Goal: Use online tool/utility: Use online tool/utility

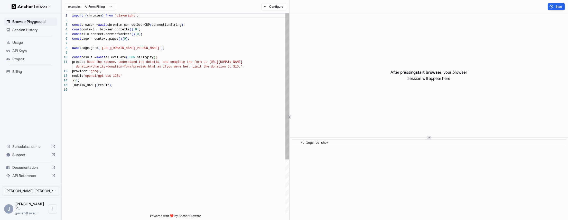
scroll to position [28, 0]
click at [122, 89] on div "import { chromium } from 'playwright' ; const browser = await chromium.connectO…" at bounding box center [180, 150] width 217 height 274
drag, startPoint x: 177, startPoint y: 47, endPoint x: 103, endPoint y: 46, distance: 73.3
click at [103, 46] on div "import { chromium } from 'playwright' ; const browser = await chromium.connectO…" at bounding box center [180, 150] width 217 height 274
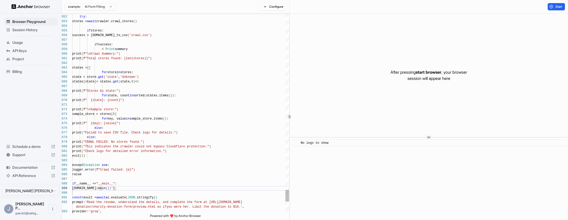
scroll to position [32, 0]
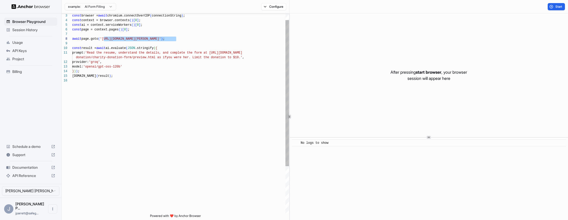
click at [175, 38] on div "const result = await ai.evaluate ( JSON .stringify ( { prompt: 'Read the resume…" at bounding box center [180, 141] width 217 height 274
drag, startPoint x: 176, startPoint y: 39, endPoint x: 104, endPoint y: 38, distance: 71.7
click at [104, 38] on div "const result = await ai.evaluate ( JSON .stringify ( { prompt: 'Read the resume…" at bounding box center [180, 141] width 217 height 274
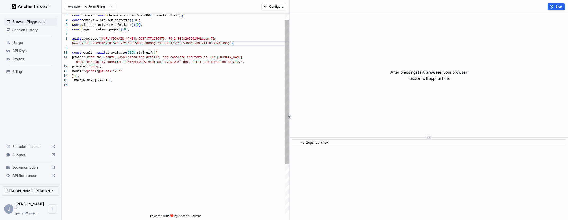
click at [122, 56] on div "const result = await ai.evaluate ( JSON .stringify ( { prompt: 'Read the resume…" at bounding box center [180, 143] width 217 height 279
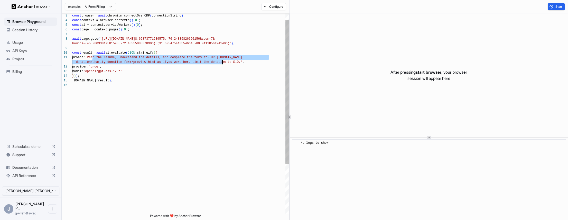
drag, startPoint x: 92, startPoint y: 57, endPoint x: 178, endPoint y: 76, distance: 88.7
click at [225, 62] on div "const result = await ai.evaluate ( JSON .stringify ( { prompt: 'Read the resume…" at bounding box center [180, 143] width 217 height 279
click at [146, 80] on div "const result = await ai.evaluate ( JSON .stringify ( { prompt: 'Read the resume…" at bounding box center [180, 143] width 217 height 279
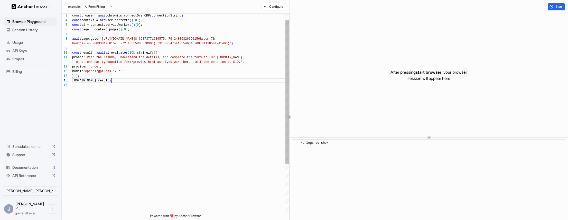
click at [103, 42] on div "const result = await ai.evaluate ( JSON .stringify ( { prompt: 'Read the resume…" at bounding box center [180, 143] width 217 height 279
click at [110, 78] on div "const result = await ai.evaluate ( JSON .stringify ( { prompt: 'Read the resume…" at bounding box center [180, 143] width 217 height 279
click at [94, 80] on div "const result = await ai.evaluate ( JSON .stringify ( { prompt: 'Read the resume…" at bounding box center [180, 143] width 217 height 279
click at [111, 71] on div "const result = await ai.evaluate ( JSON .stringify ( { prompt: 'Read the resume…" at bounding box center [180, 143] width 217 height 279
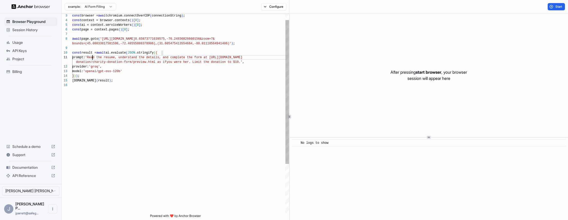
scroll to position [5, 0]
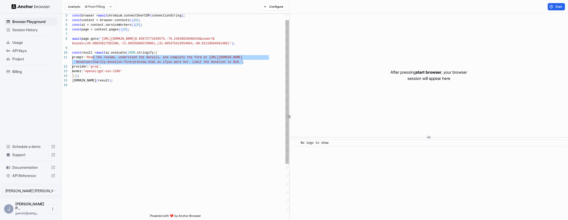
drag, startPoint x: 92, startPoint y: 56, endPoint x: 242, endPoint y: 60, distance: 149.9
click at [242, 60] on div "const result = await ai.evaluate ( JSON .stringify ( { prompt: 'Read the resume…" at bounding box center [180, 143] width 217 height 279
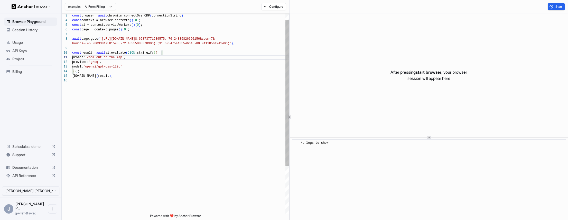
click at [141, 69] on div "const result = await ai.evaluate ( JSON .stringify ( { prompt: 'Zoom out on the…" at bounding box center [180, 141] width 217 height 274
drag, startPoint x: 556, startPoint y: 5, endPoint x: 553, endPoint y: 9, distance: 5.2
click at [556, 5] on span "Start" at bounding box center [559, 7] width 7 height 4
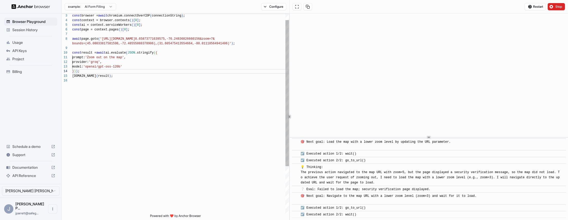
scroll to position [89, 0]
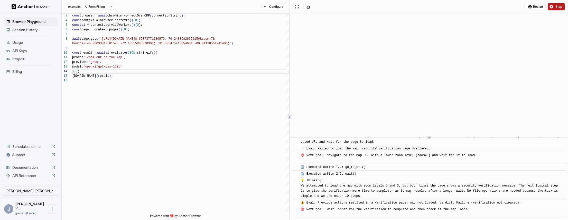
click at [552, 7] on button "Stop" at bounding box center [556, 6] width 17 height 7
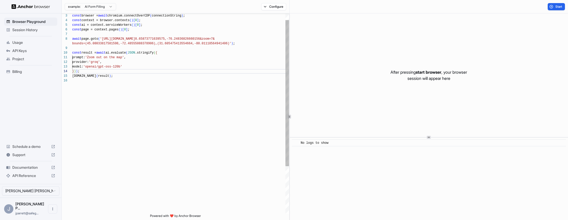
scroll to position [9, 0]
click at [207, 63] on div "const result = await ai.evaluate ( JSON .stringify ( { prompt: 'Zoom out on the…" at bounding box center [180, 141] width 217 height 274
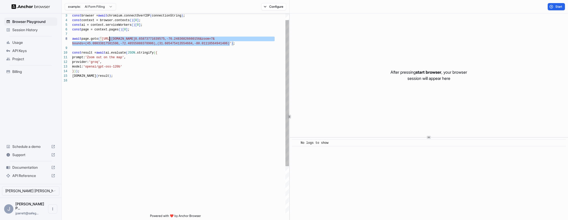
scroll to position [32, 0]
drag, startPoint x: 230, startPoint y: 43, endPoint x: 105, endPoint y: 40, distance: 125.0
click at [104, 39] on div "const result = await ai.evaluate ( JSON .stringify ( { prompt: 'Zoom out on the…" at bounding box center [180, 141] width 217 height 274
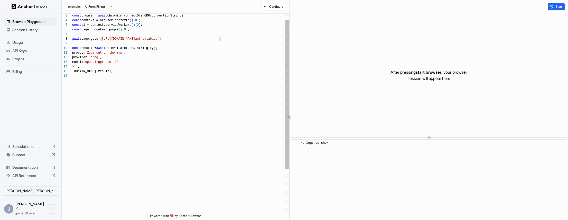
scroll to position [0, 0]
drag, startPoint x: 128, startPoint y: 52, endPoint x: 92, endPoint y: 53, distance: 36.0
click at [92, 53] on div "const result = await ai.evaluate ( JSON .stringify ( { prompt: 'Zoom out on the…" at bounding box center [180, 138] width 217 height 269
click at [230, 86] on div "const result = await ai.evaluate ( JSON .stringify ( { prompt: 'Download the la…" at bounding box center [180, 138] width 217 height 269
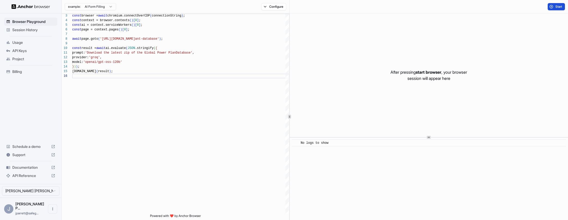
type textarea "**********"
click at [550, 6] on button "Start" at bounding box center [556, 6] width 17 height 7
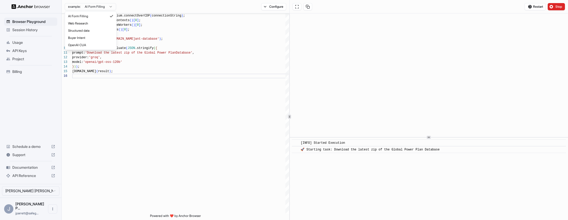
click at [84, 4] on html "**********" at bounding box center [284, 110] width 568 height 220
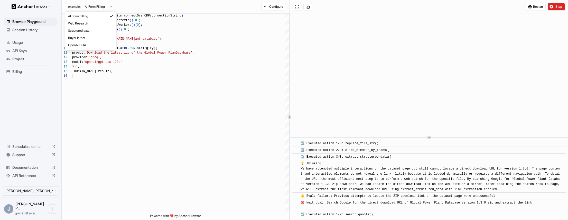
scroll to position [415, 0]
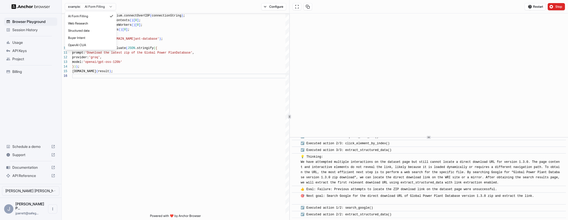
drag, startPoint x: 132, startPoint y: 75, endPoint x: 128, endPoint y: 73, distance: 4.7
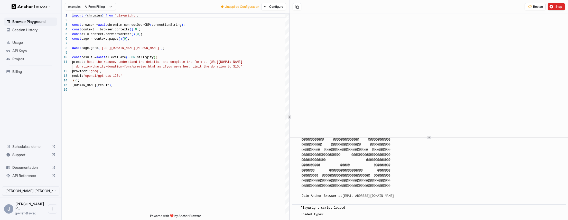
scroll to position [604, 0]
click at [102, 9] on html "Browser Playground Session History Usage API Keys Project Billing Schedule a de…" at bounding box center [284, 110] width 568 height 220
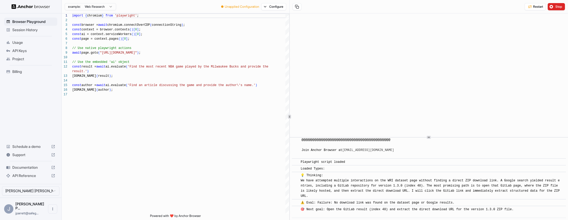
scroll to position [611, 0]
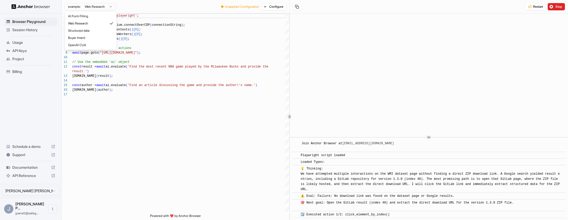
click at [104, 5] on html "Browser Playground Session History Usage API Keys Project Billing Schedule a de…" at bounding box center [284, 110] width 568 height 220
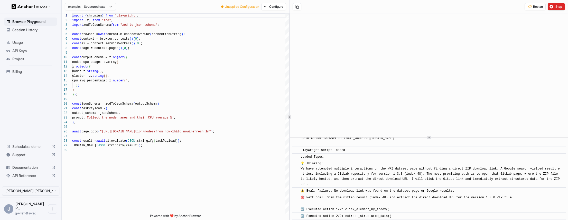
scroll to position [617, 0]
click at [103, 9] on html "Browser Playground Session History Usage API Keys Project Billing Schedule a de…" at bounding box center [284, 110] width 568 height 220
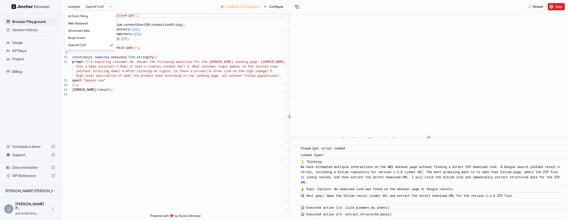
click at [102, 8] on html "Browser Playground Session History Usage API Keys Project Billing Schedule a de…" at bounding box center [284, 110] width 568 height 220
type textarea "**********"
